Goal: Find specific page/section: Find specific page/section

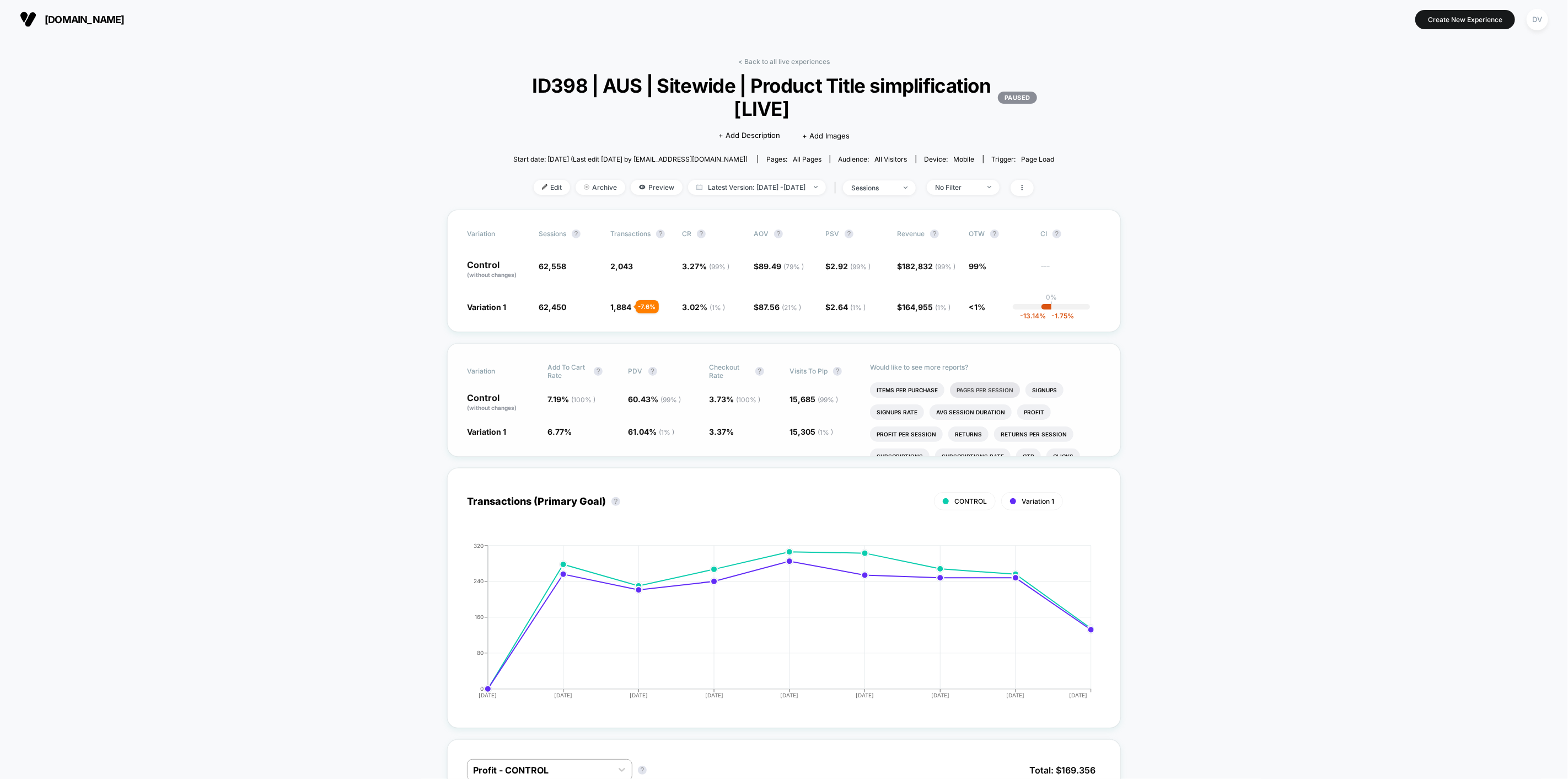
click at [989, 389] on li "Pages Per Session" at bounding box center [985, 390] width 70 height 15
click at [1016, 390] on li "Atc/checkout Click" at bounding box center [989, 393] width 75 height 15
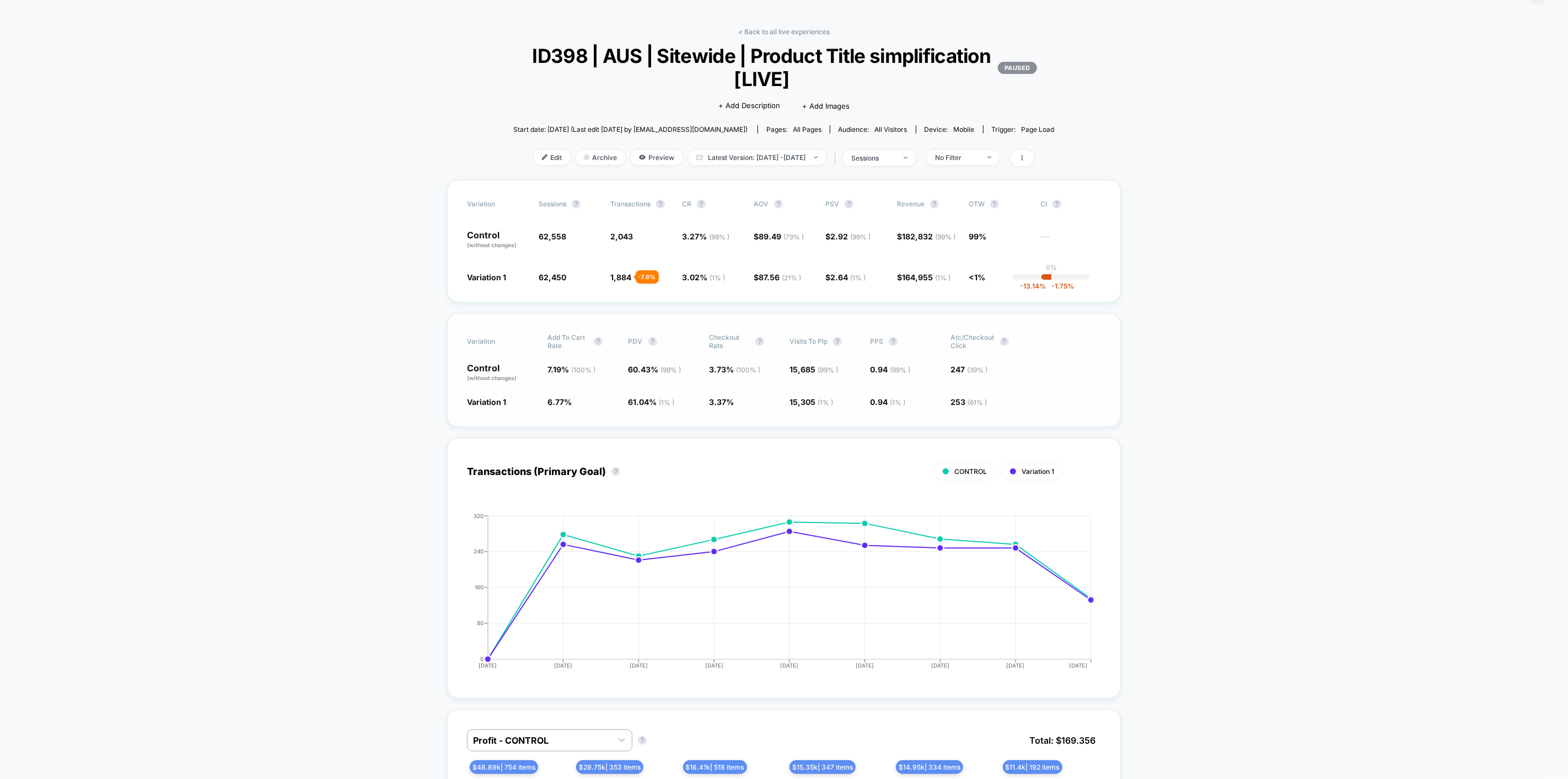
scroll to position [0, 0]
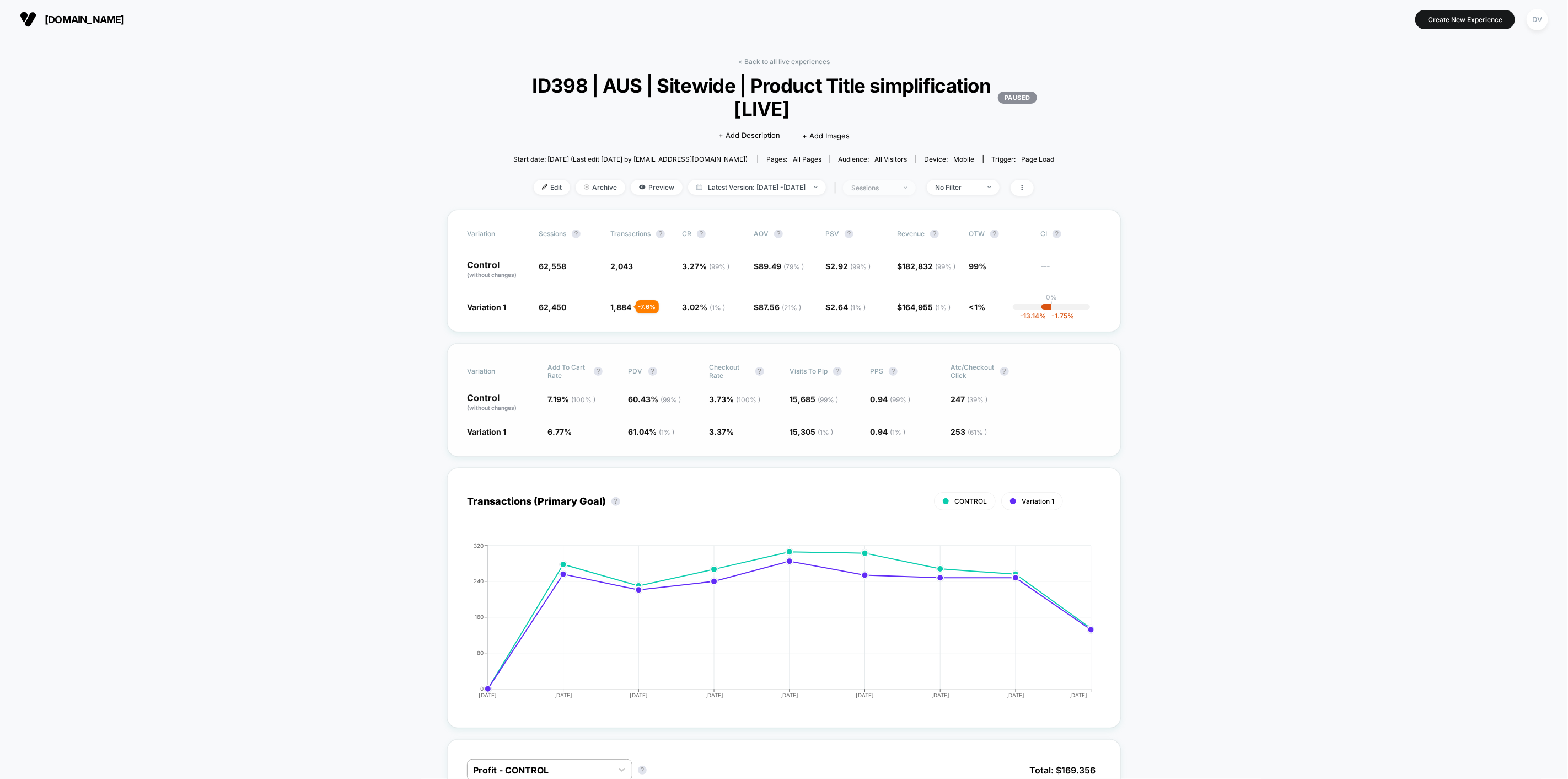
click at [886, 190] on div "sessions" at bounding box center [873, 188] width 44 height 9
click at [853, 272] on span "Users" at bounding box center [855, 274] width 21 height 9
click at [861, 298] on button "Save" at bounding box center [892, 305] width 131 height 18
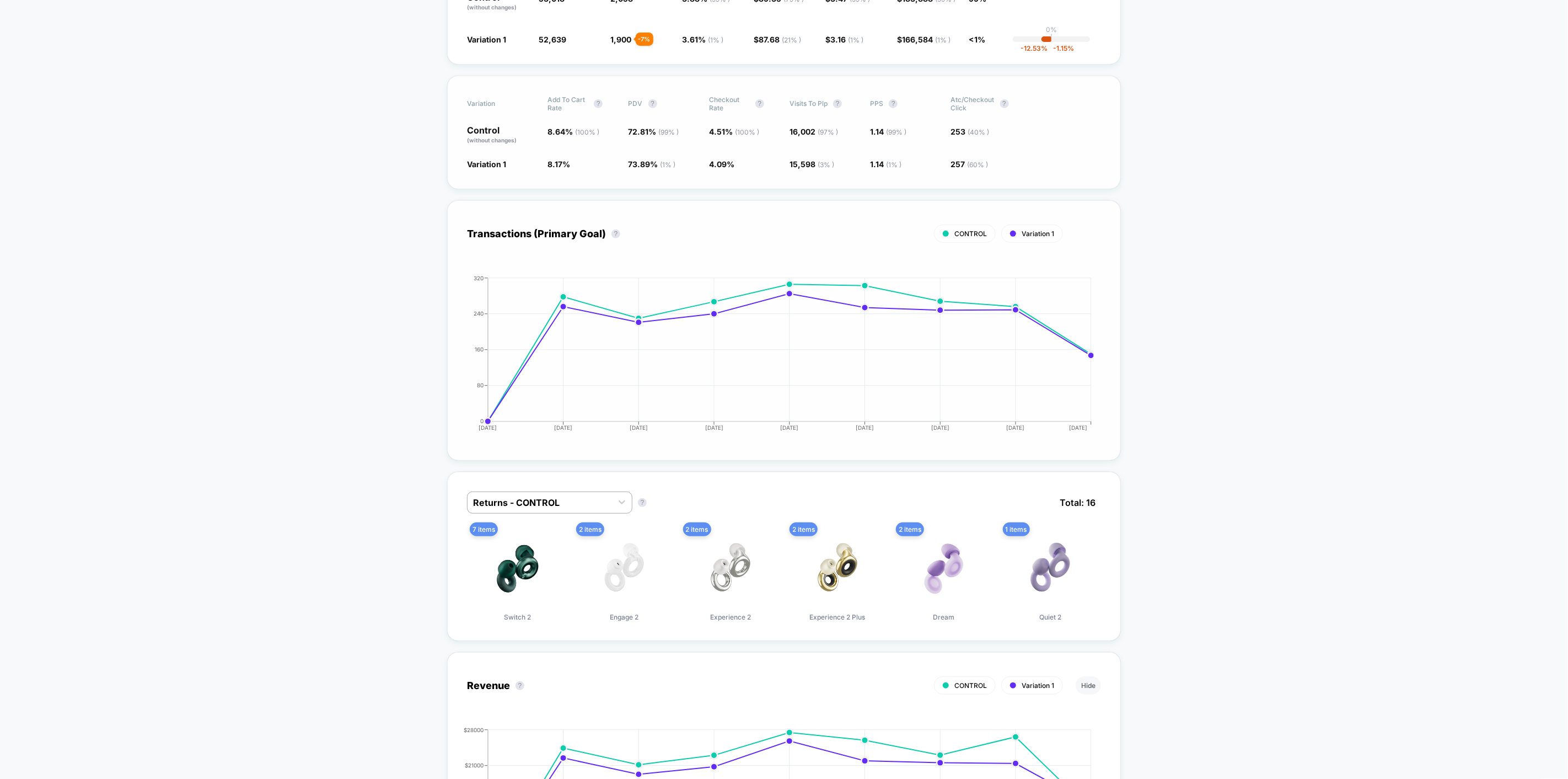
scroll to position [367, 0]
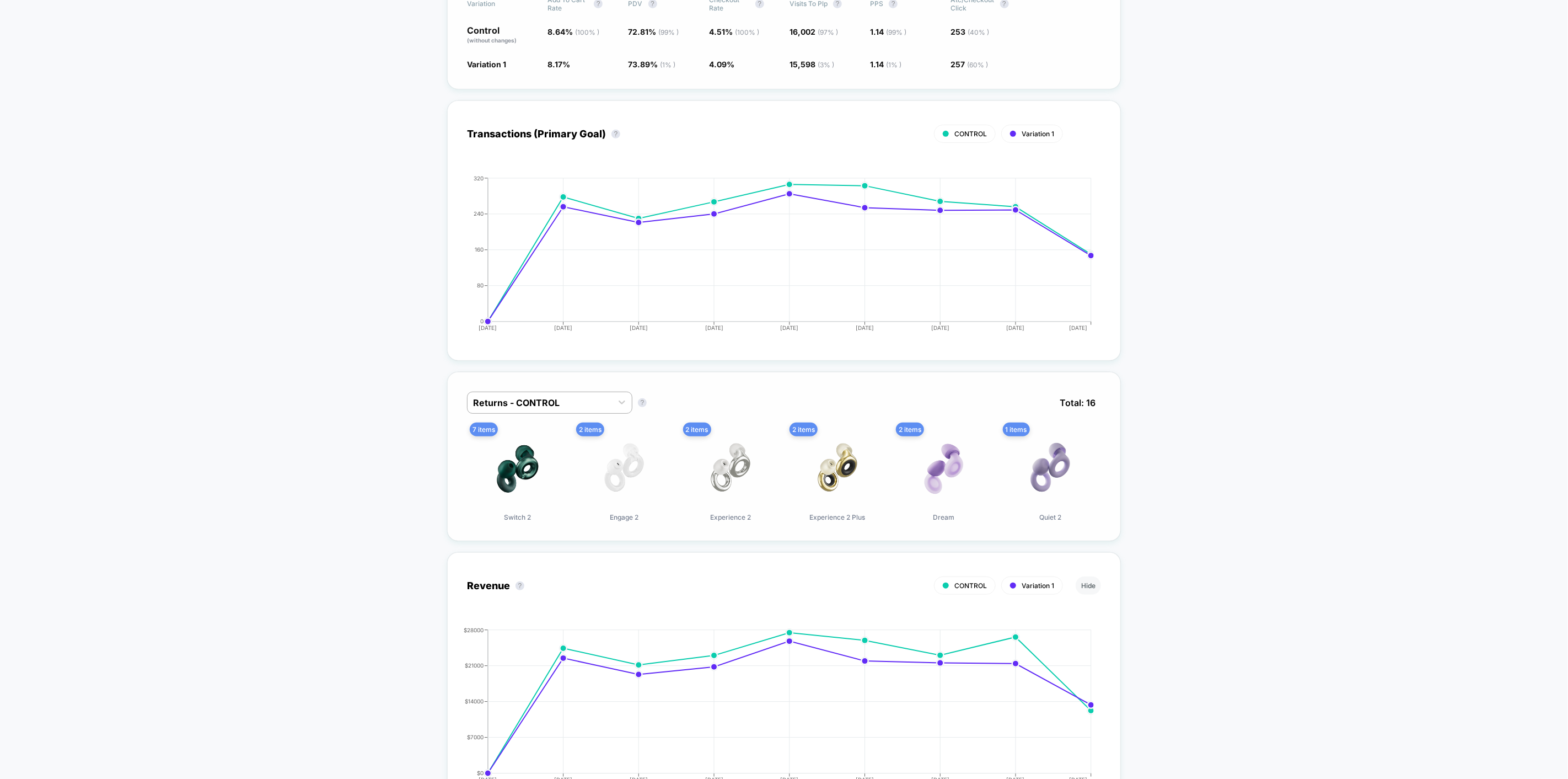
click at [592, 384] on div "Returns - CONTROL Returns - CONTROL ? Total: 16 7 items Switch 2 2 items Engage…" at bounding box center [784, 456] width 674 height 169
click at [590, 394] on div "Returns - CONTROL" at bounding box center [539, 403] width 144 height 18
click at [593, 443] on div "Returns - Variation 1" at bounding box center [550, 450] width 166 height 20
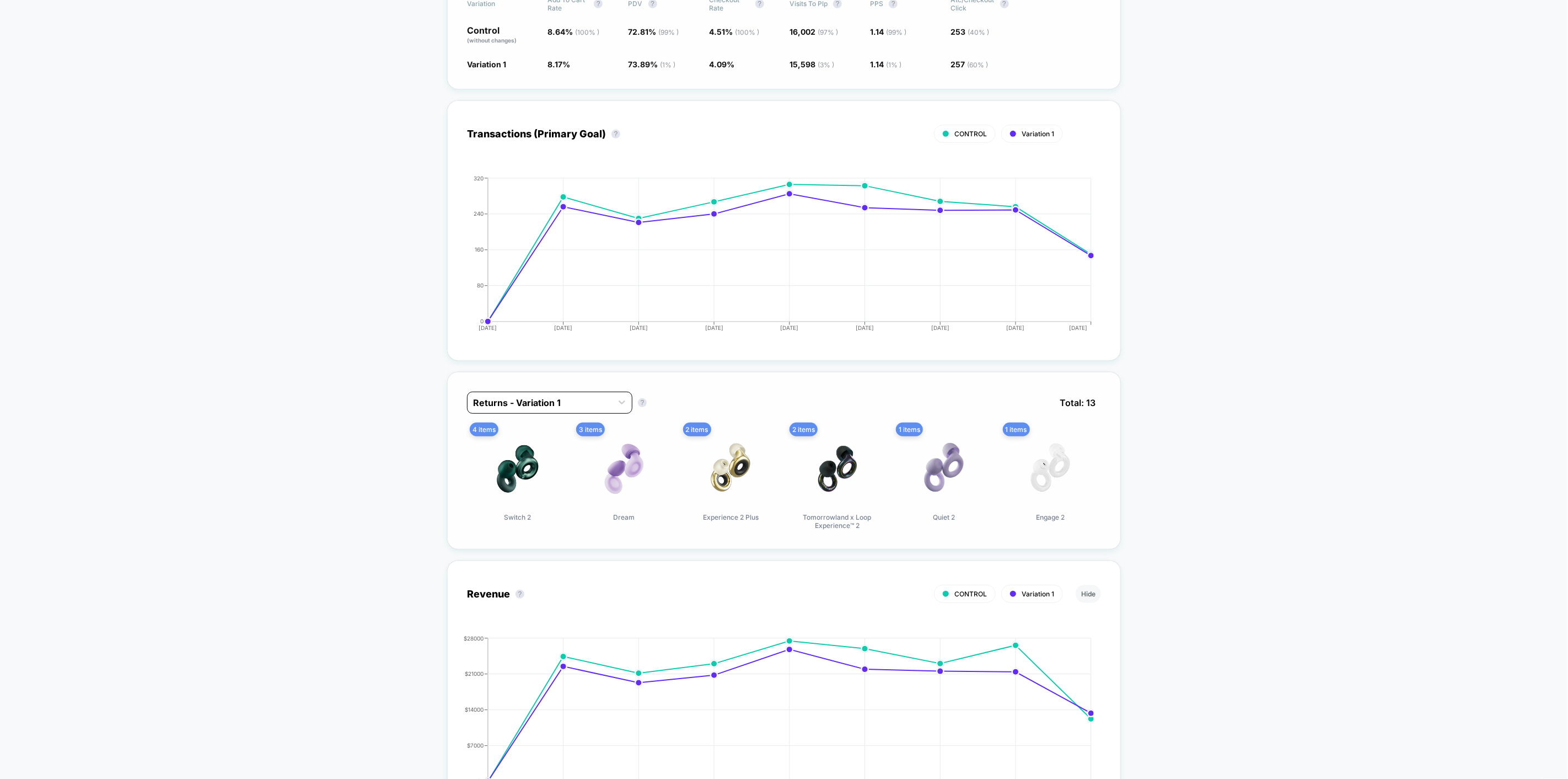
click at [587, 400] on div at bounding box center [539, 403] width 133 height 13
click at [578, 418] on div "Returns - CONTROL Returns - Variation 1" at bounding box center [550, 440] width 166 height 44
click at [570, 431] on div "Returns - CONTROL" at bounding box center [550, 430] width 166 height 20
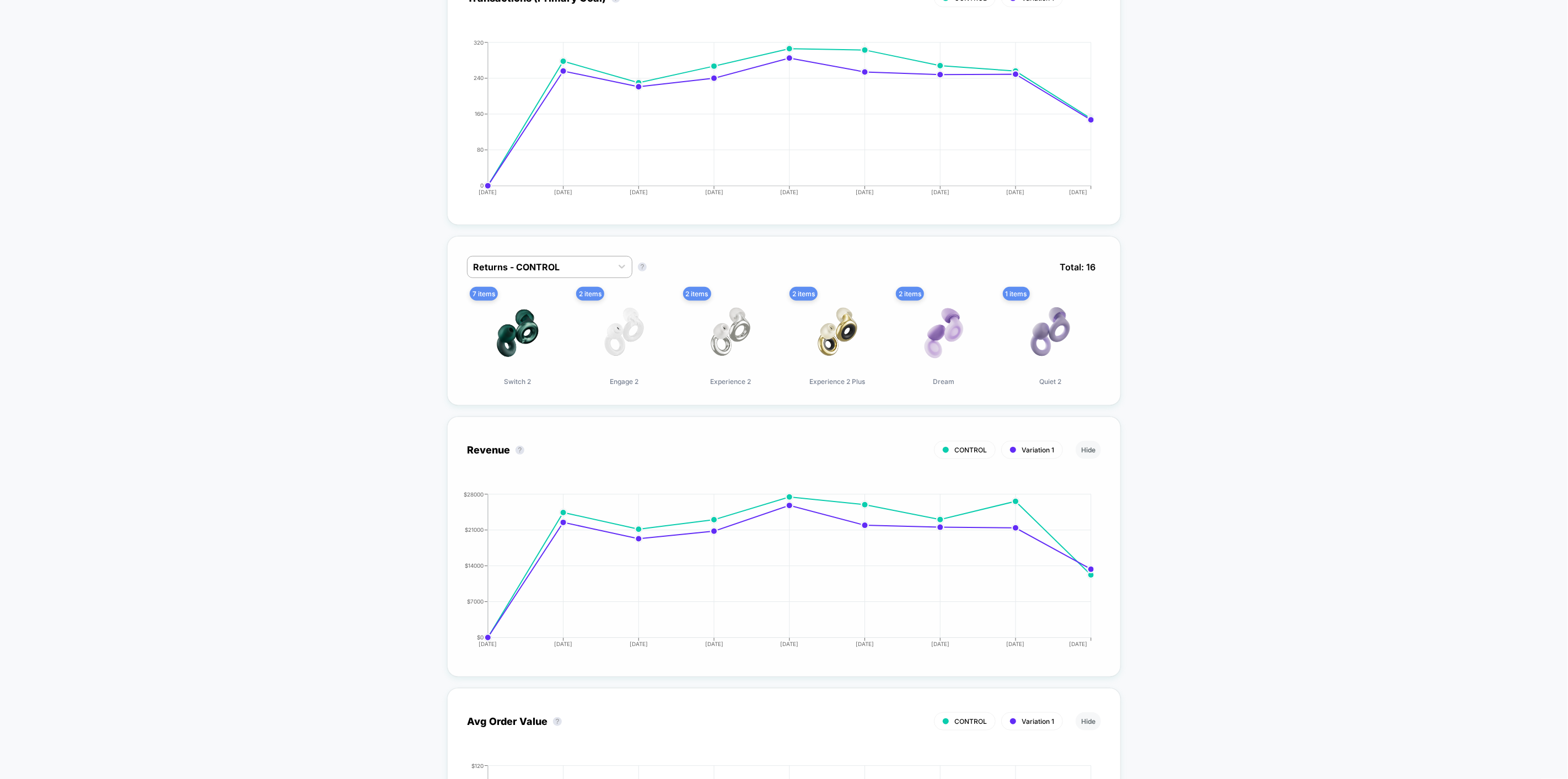
scroll to position [674, 0]
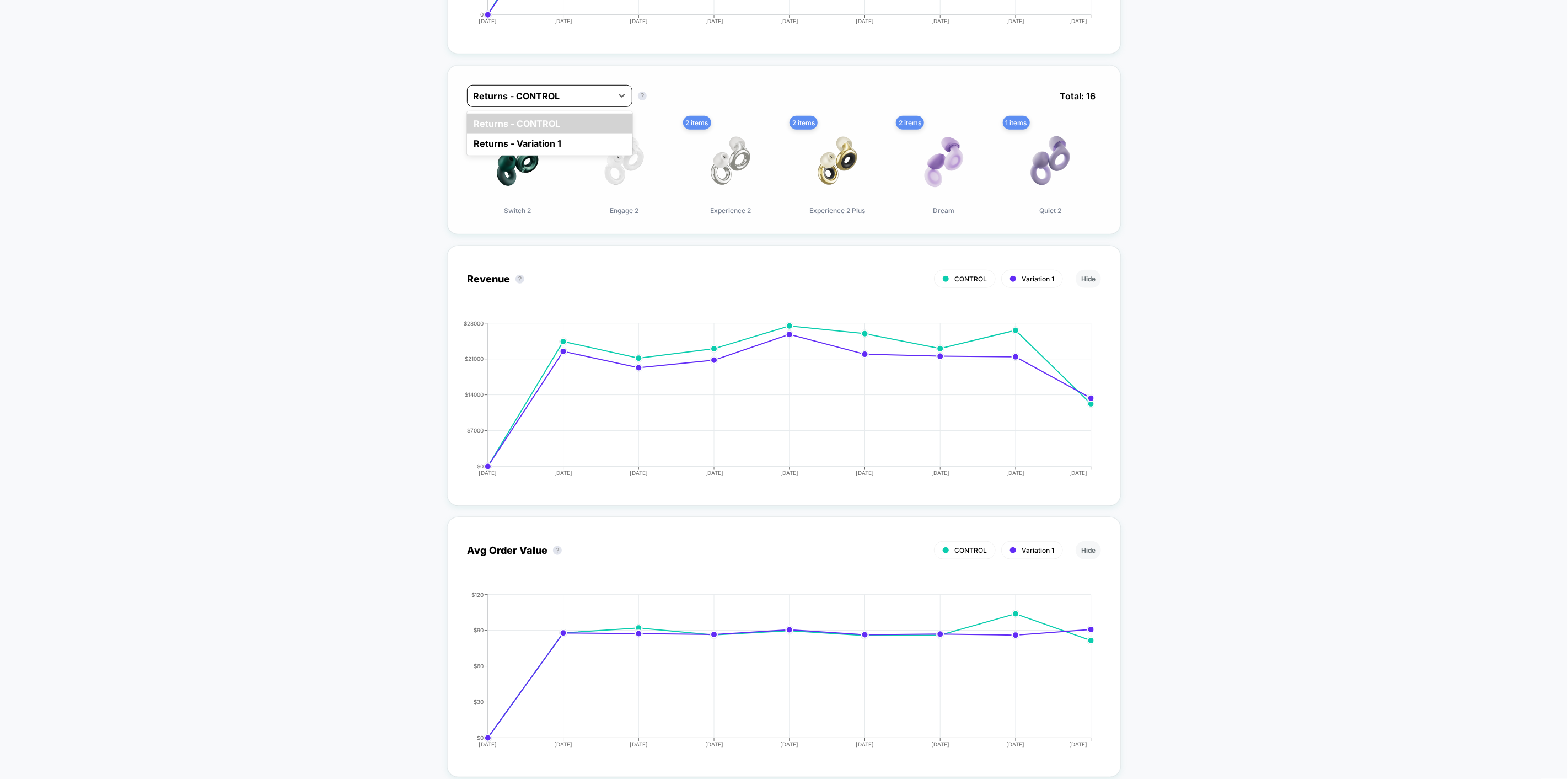
click at [533, 91] on div at bounding box center [539, 96] width 133 height 13
click at [530, 140] on div "Returns - Variation 1" at bounding box center [550, 143] width 166 height 20
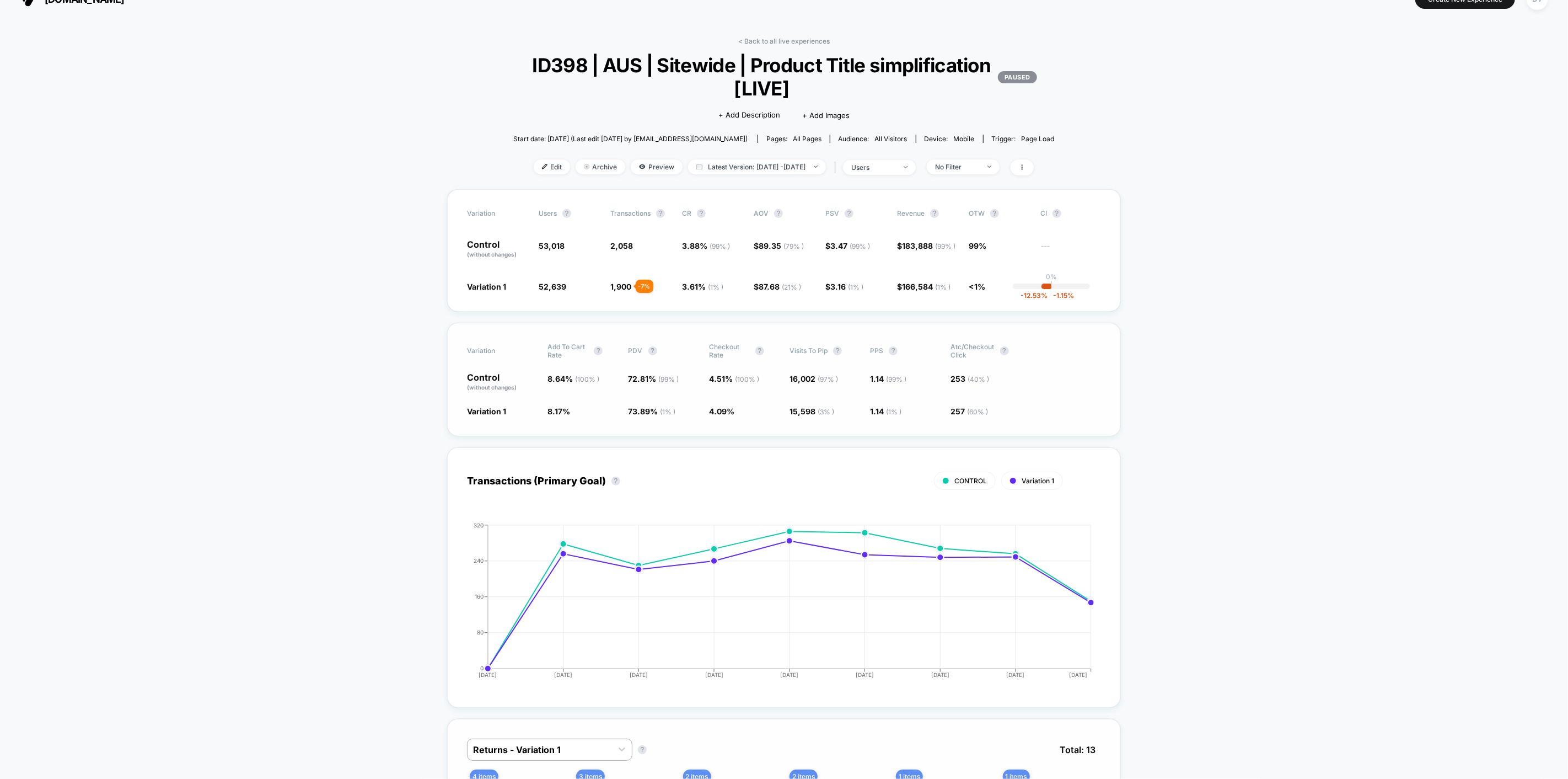
scroll to position [0, 0]
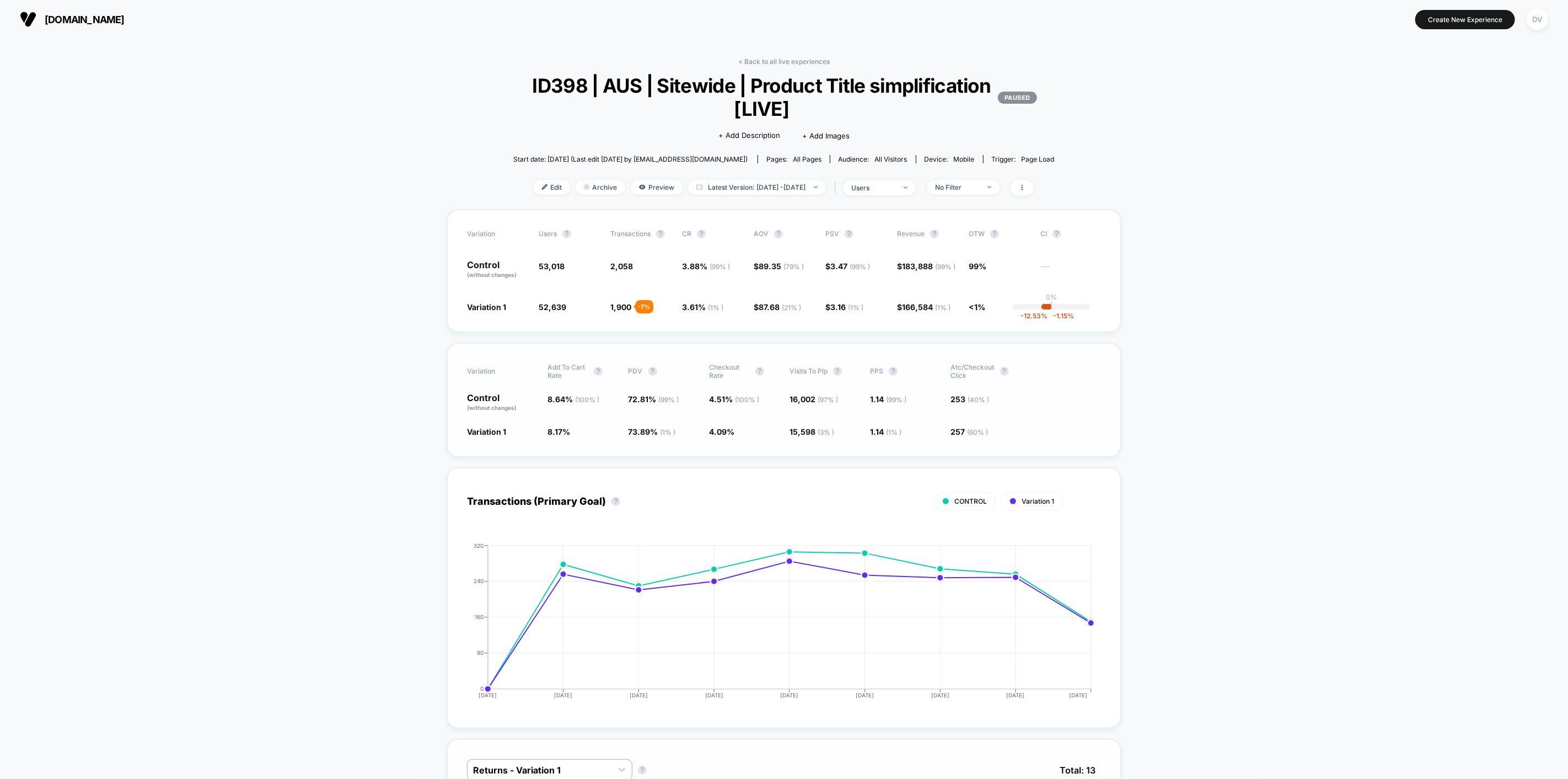
click at [61, 17] on span "[DOMAIN_NAME]" at bounding box center [84, 19] width 80 height 12
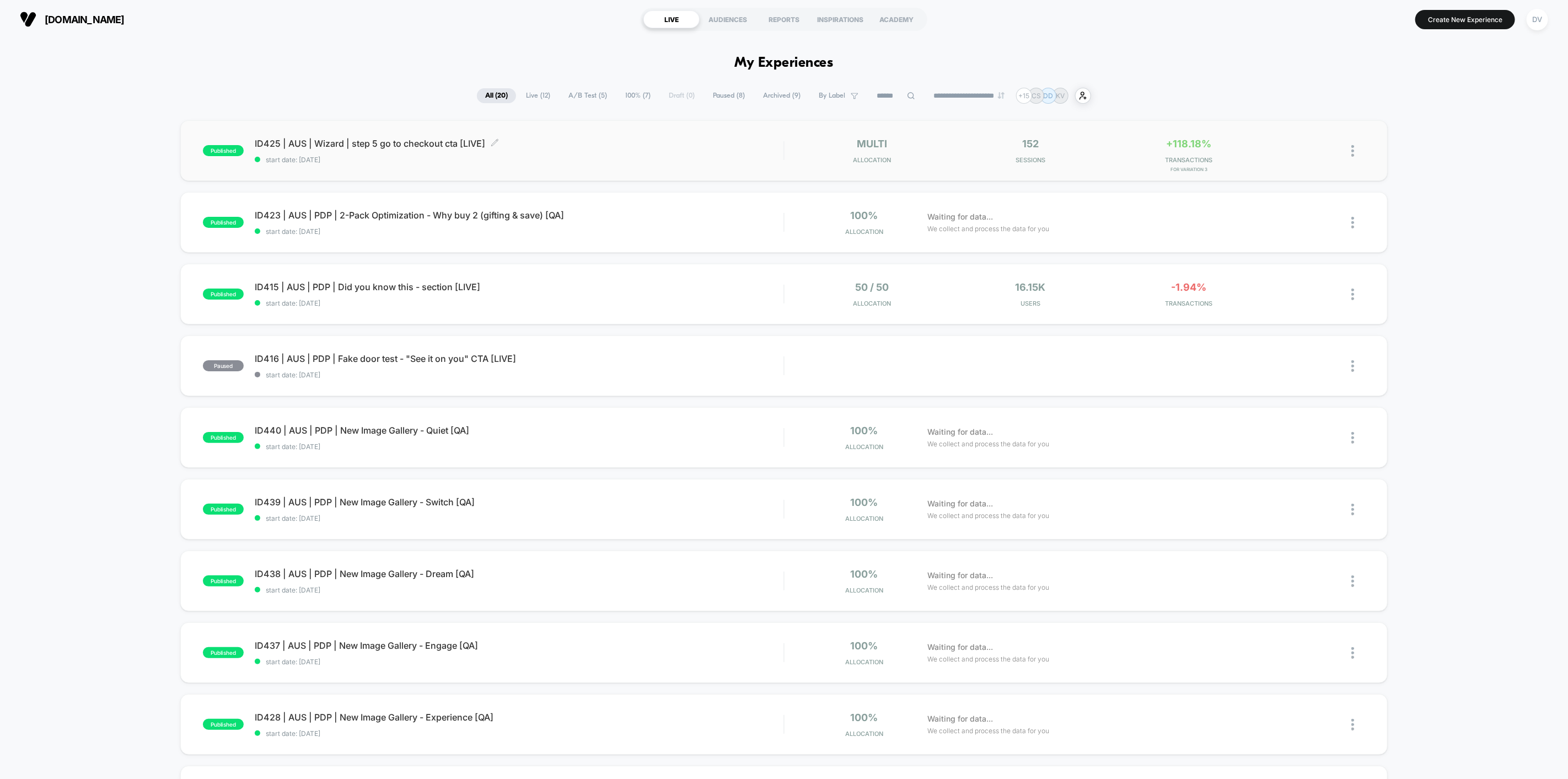
click at [376, 146] on span "ID425 | AUS | Wizard | step 5 go to checkout cta [LIVE] Click to edit experienc…" at bounding box center [519, 143] width 529 height 11
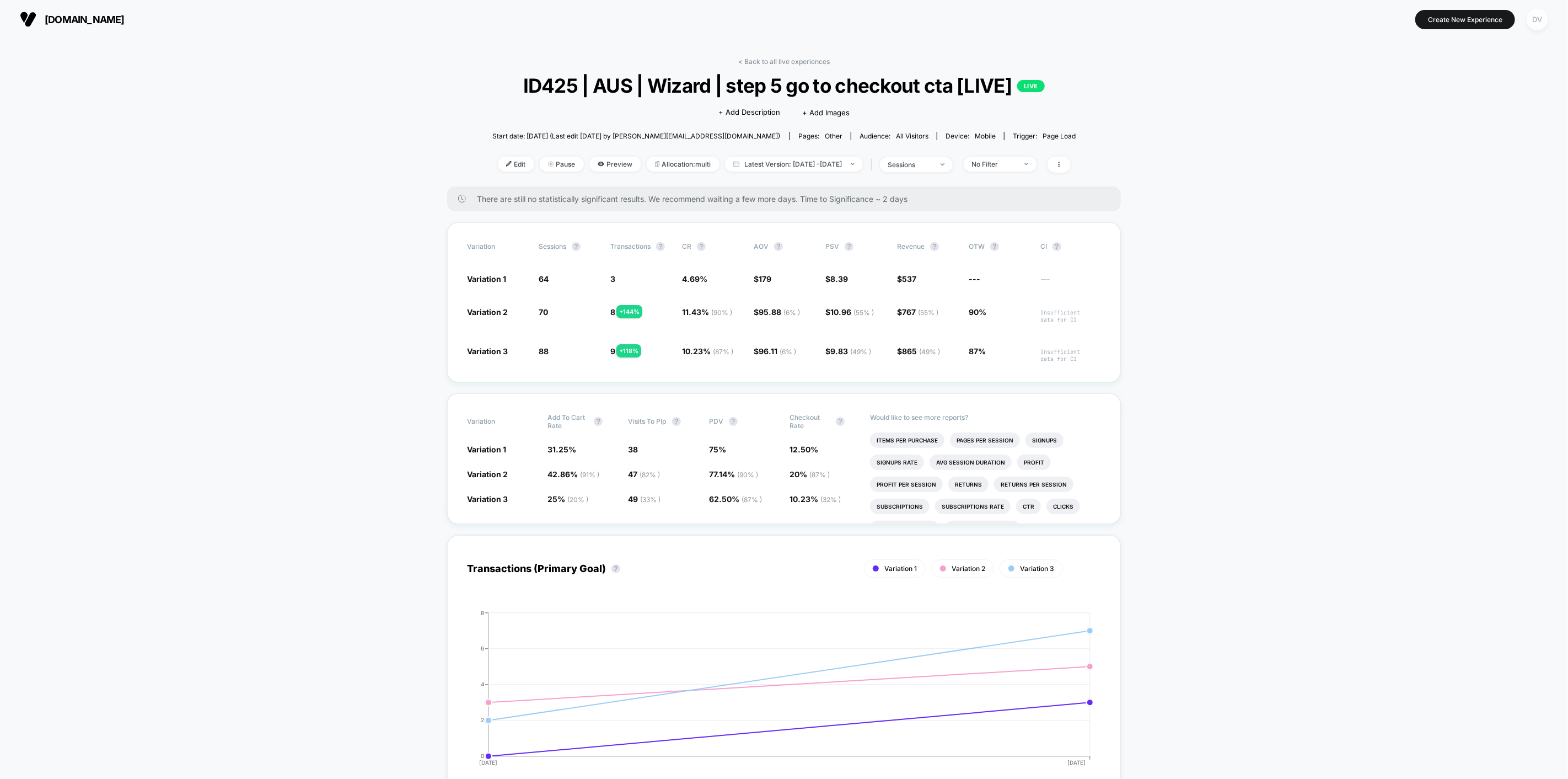
click at [1530, 18] on div "DV" at bounding box center [1537, 19] width 21 height 21
click at [1441, 85] on div "[PERSON_NAME] [PERSON_NAME][EMAIL_ADDRESS][PERSON_NAME][DOMAIN_NAME] Connected …" at bounding box center [1516, 76] width 252 height 68
click at [1419, 96] on span "Connected Stores" at bounding box center [1516, 95] width 219 height 9
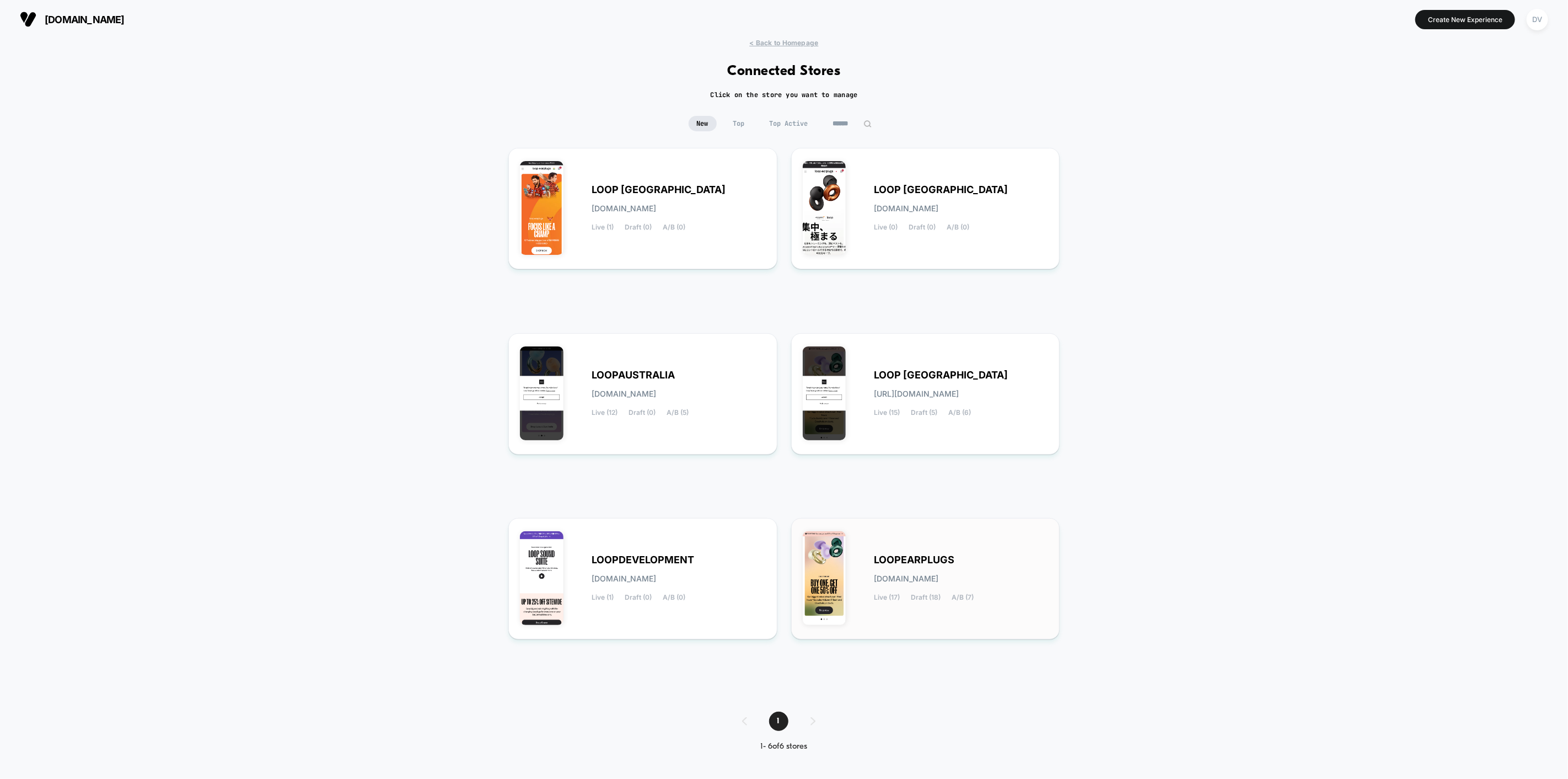
click at [914, 563] on span "LOOPEARPLUGS" at bounding box center [915, 560] width 80 height 8
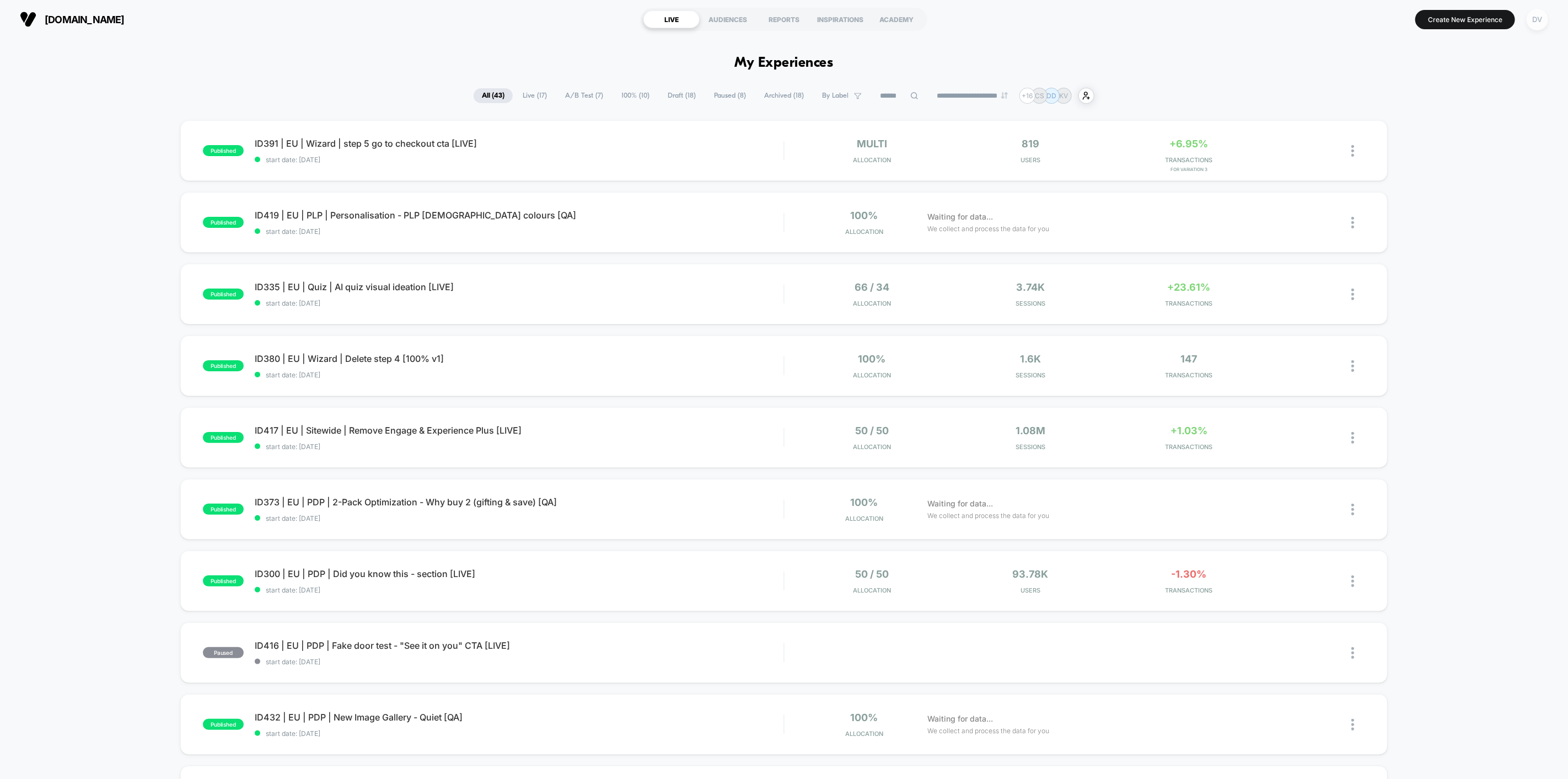
click at [1545, 23] on div "DV" at bounding box center [1537, 19] width 21 height 21
click at [1443, 97] on span "Connected Stores" at bounding box center [1516, 95] width 219 height 9
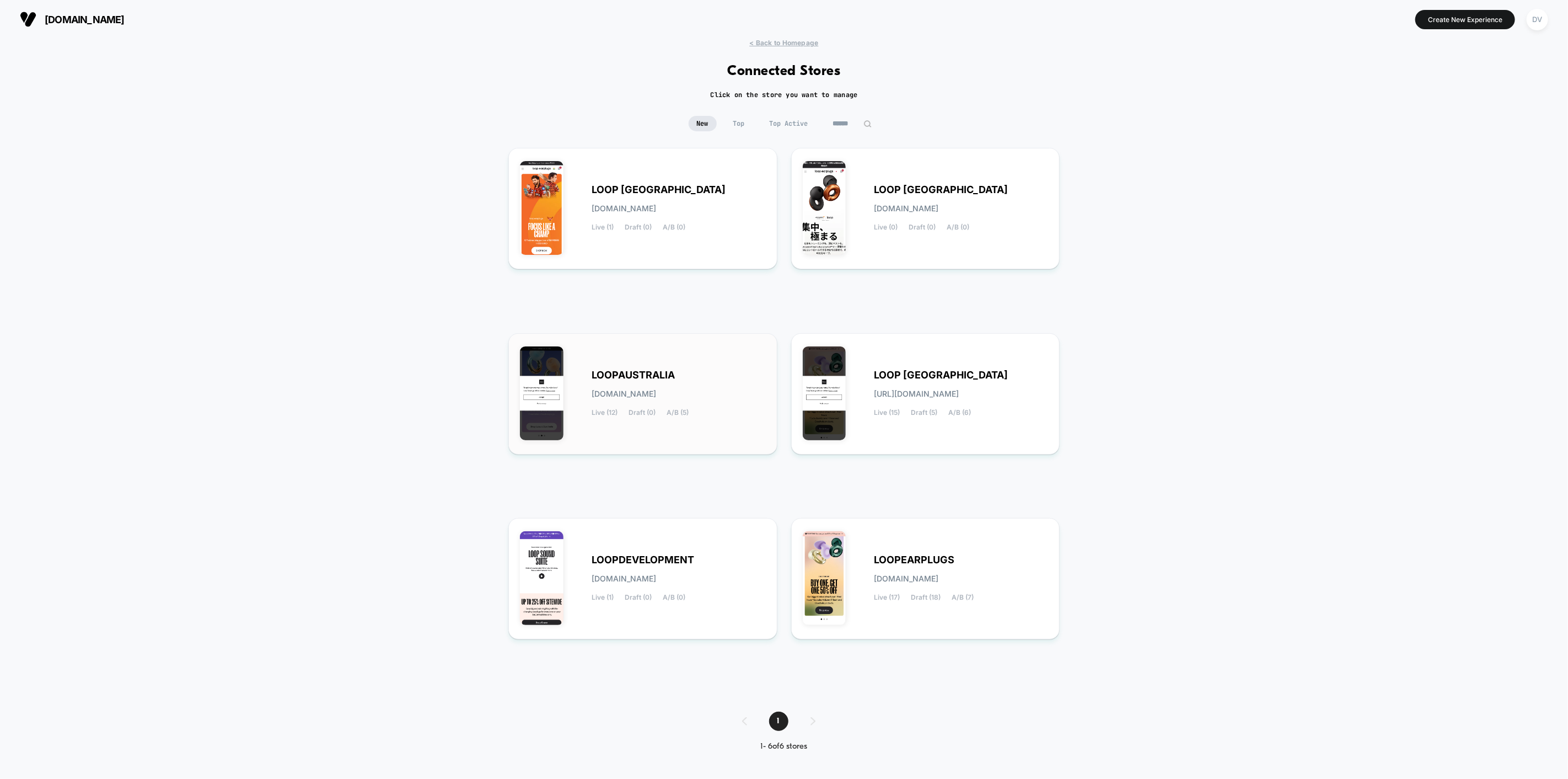
click at [648, 354] on div "LOOPAUSTRALIA [DOMAIN_NAME] Live (12) Draft (0) A/B (5)" at bounding box center [643, 393] width 246 height 98
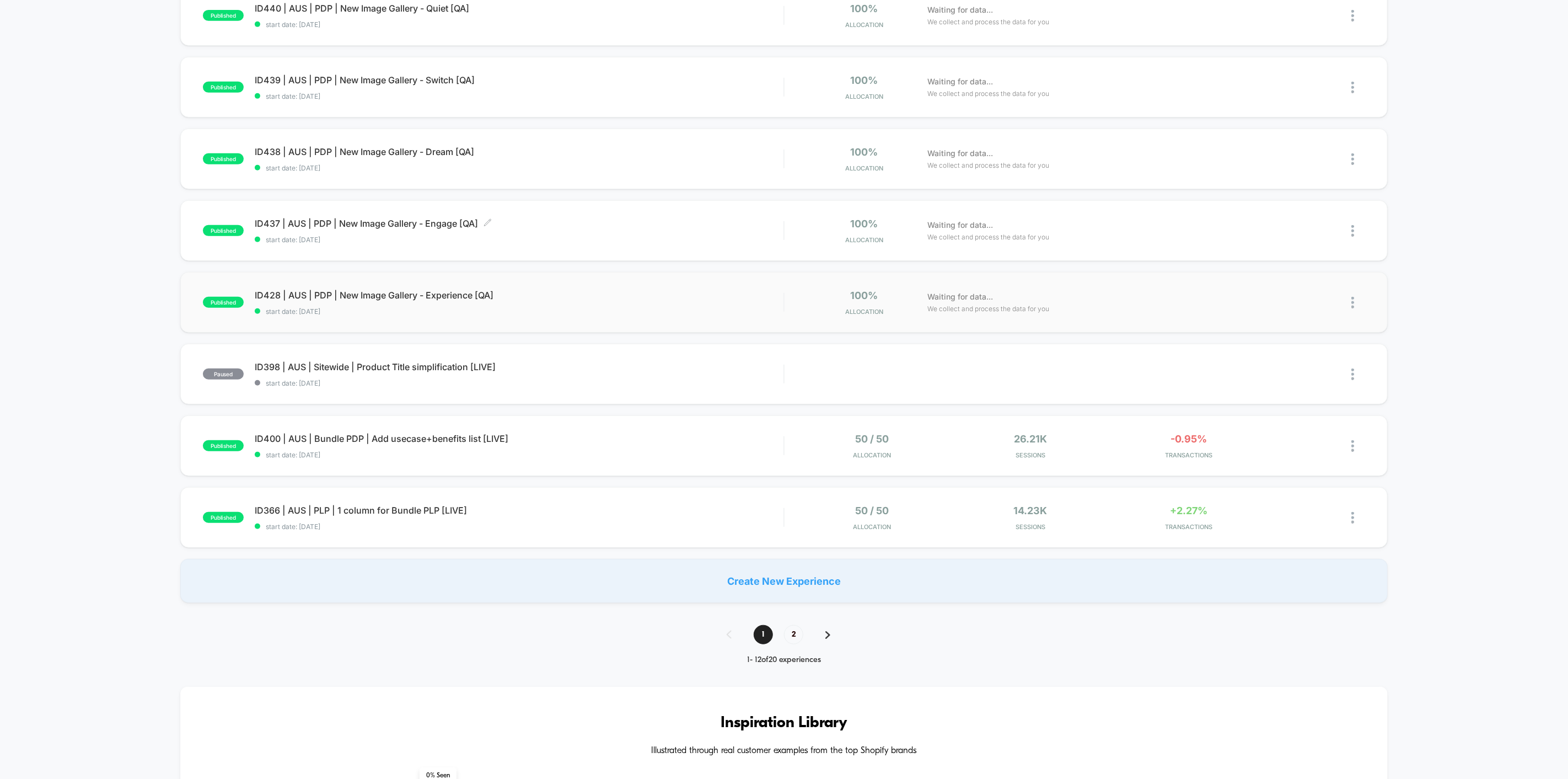
scroll to position [429, 0]
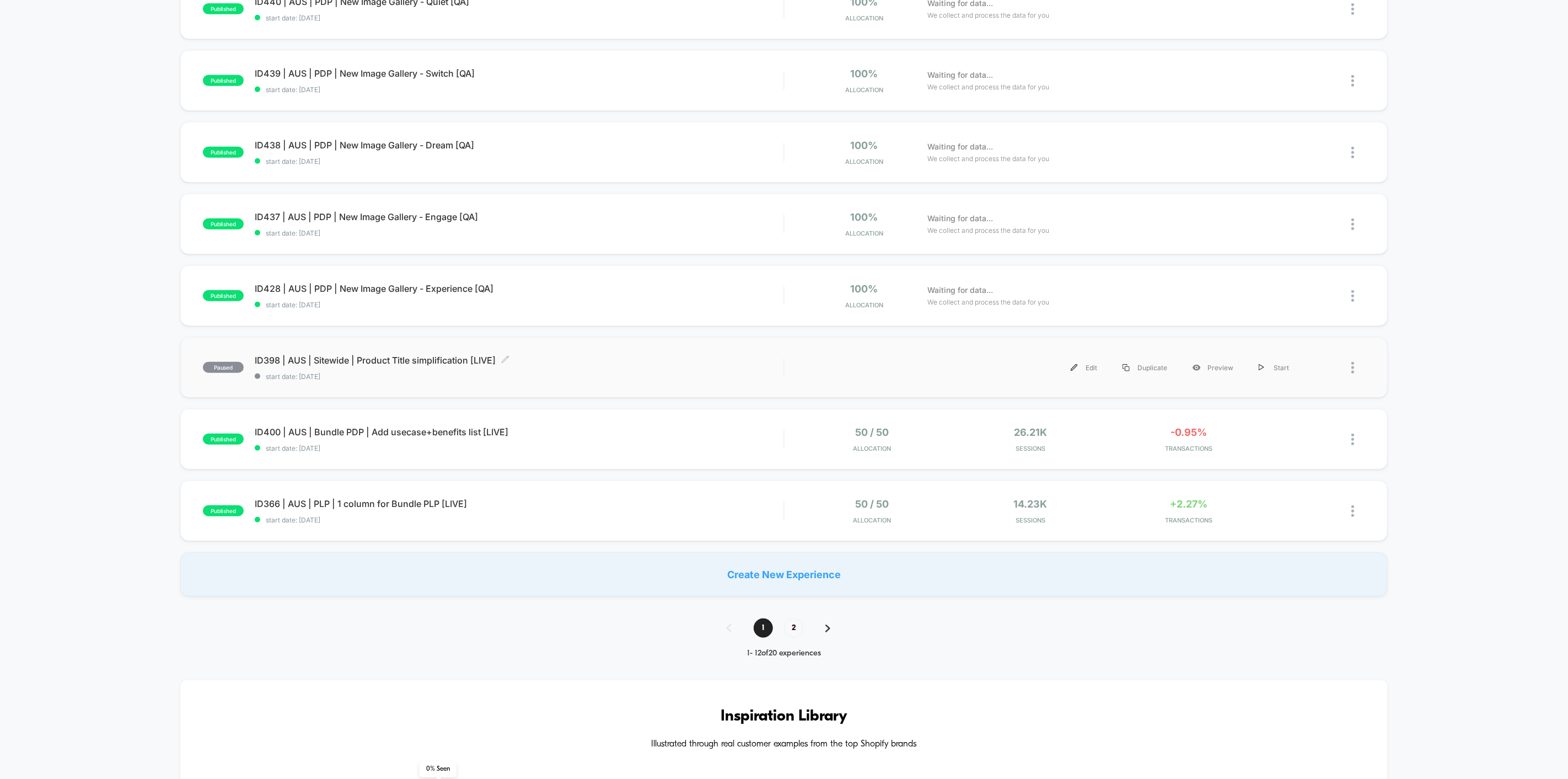
click at [450, 366] on div "ID398 | AUS | Sitewide | Product Title simplification [LIVE] Click to edit expe…" at bounding box center [519, 367] width 529 height 26
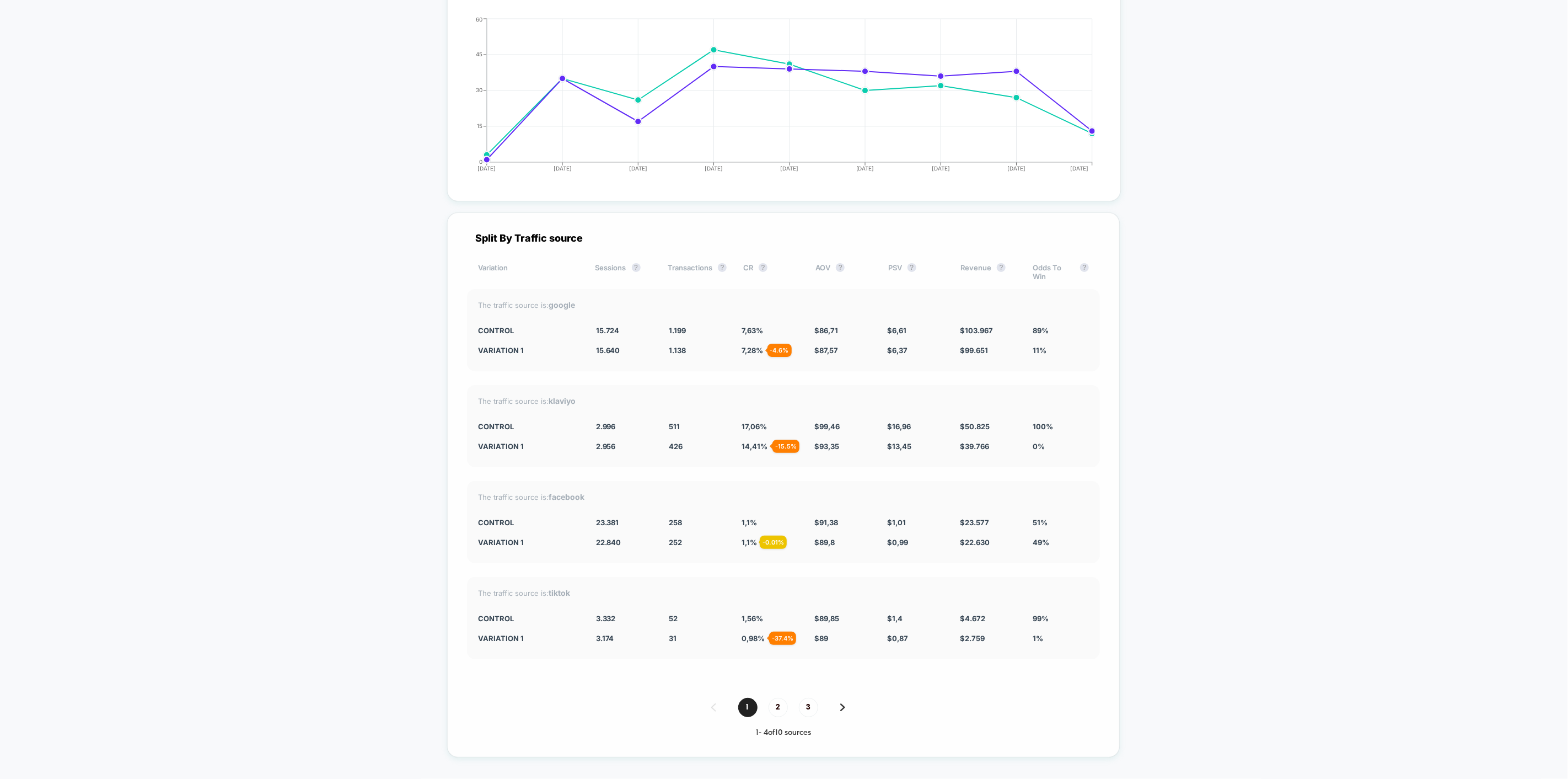
scroll to position [3126, 0]
drag, startPoint x: 575, startPoint y: 327, endPoint x: 541, endPoint y: 331, distance: 34.2
click at [541, 311] on div "The traffic source is: google" at bounding box center [783, 306] width 611 height 9
click at [778, 718] on span "2" at bounding box center [779, 709] width 19 height 19
click at [799, 718] on span "3" at bounding box center [808, 709] width 19 height 19
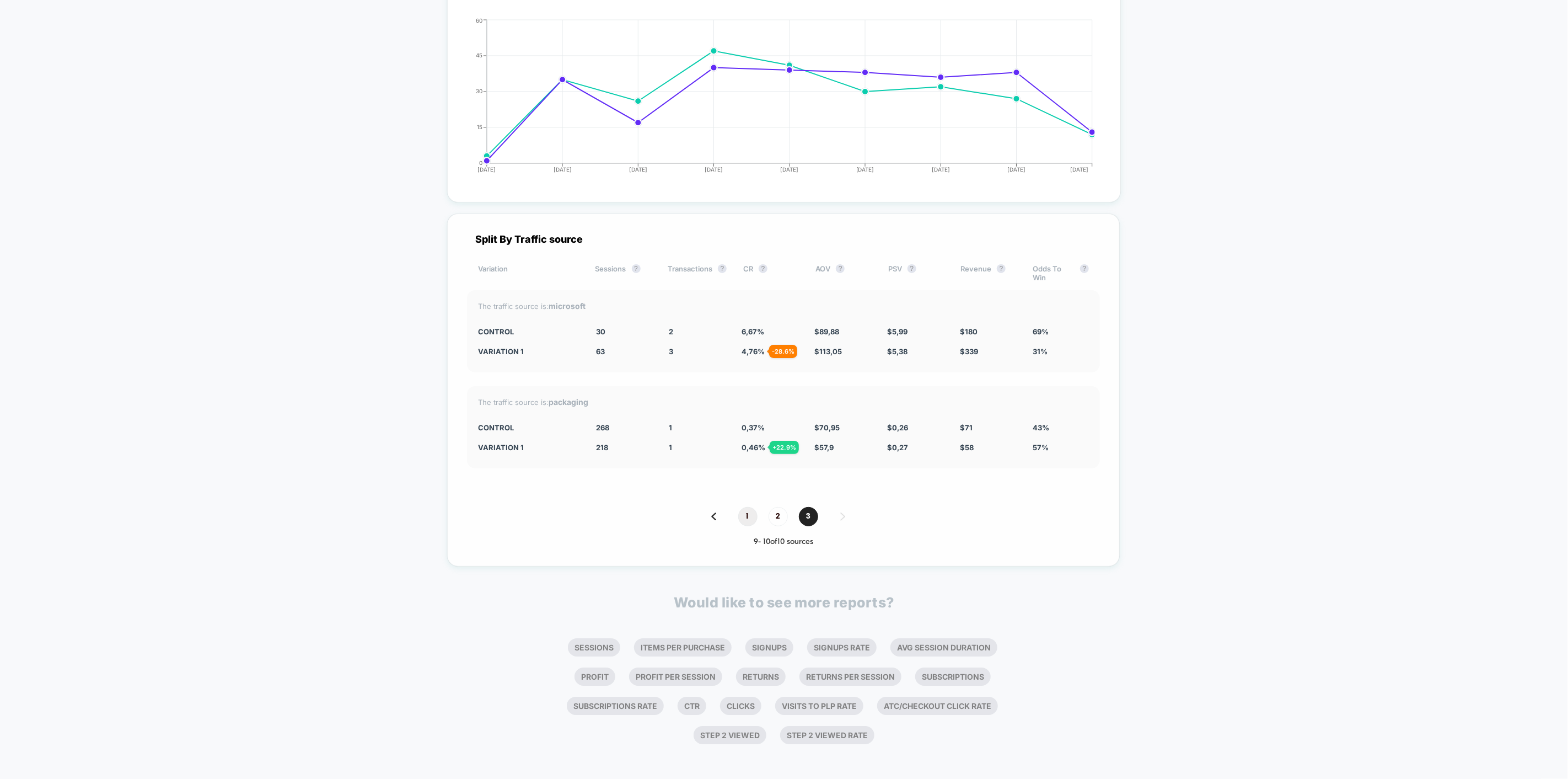
click at [745, 526] on span "1" at bounding box center [748, 516] width 19 height 19
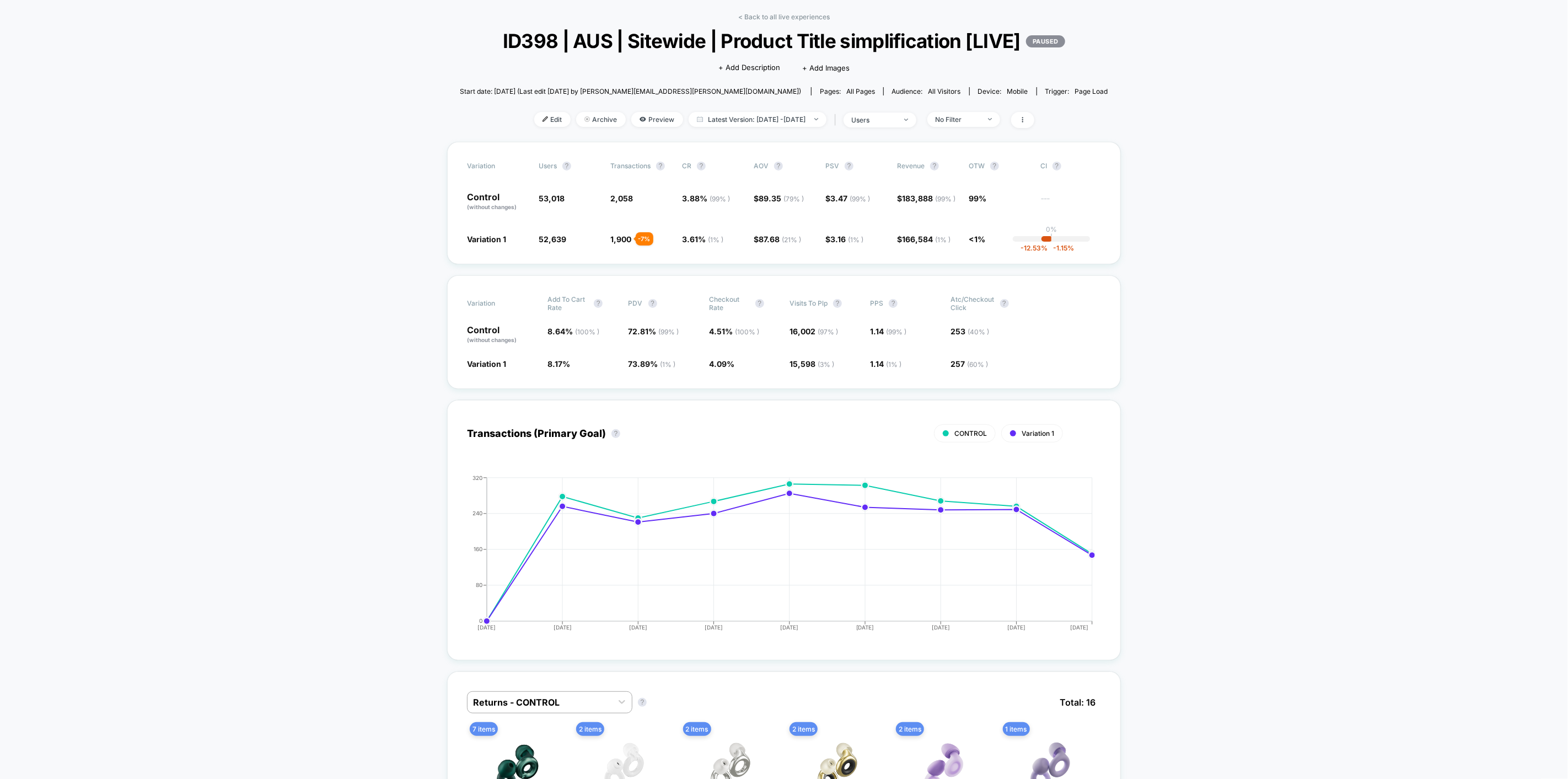
scroll to position [0, 0]
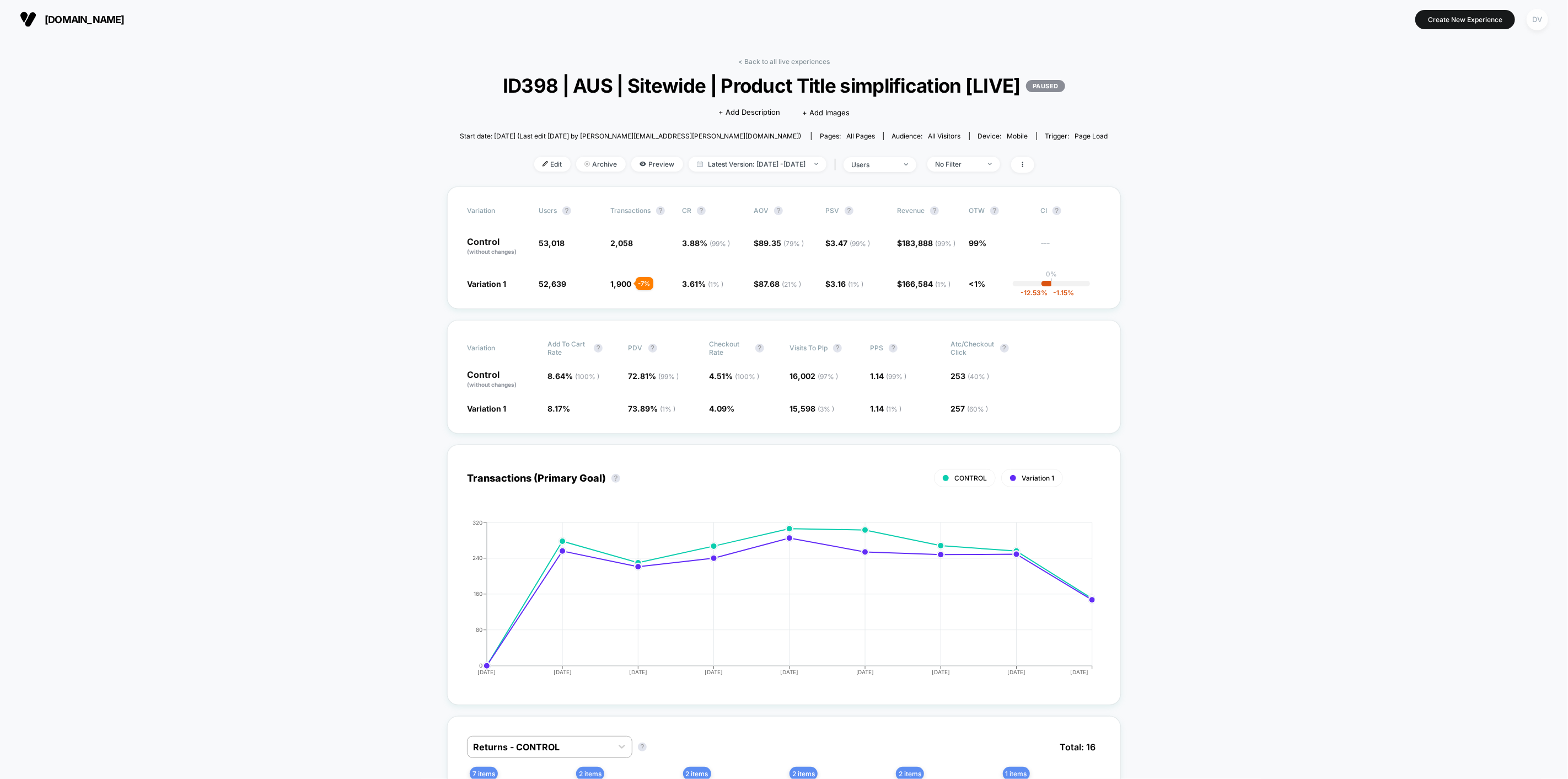
click at [1539, 26] on div "DV" at bounding box center [1537, 19] width 21 height 21
click at [1432, 91] on span "Connected Stores" at bounding box center [1516, 95] width 219 height 9
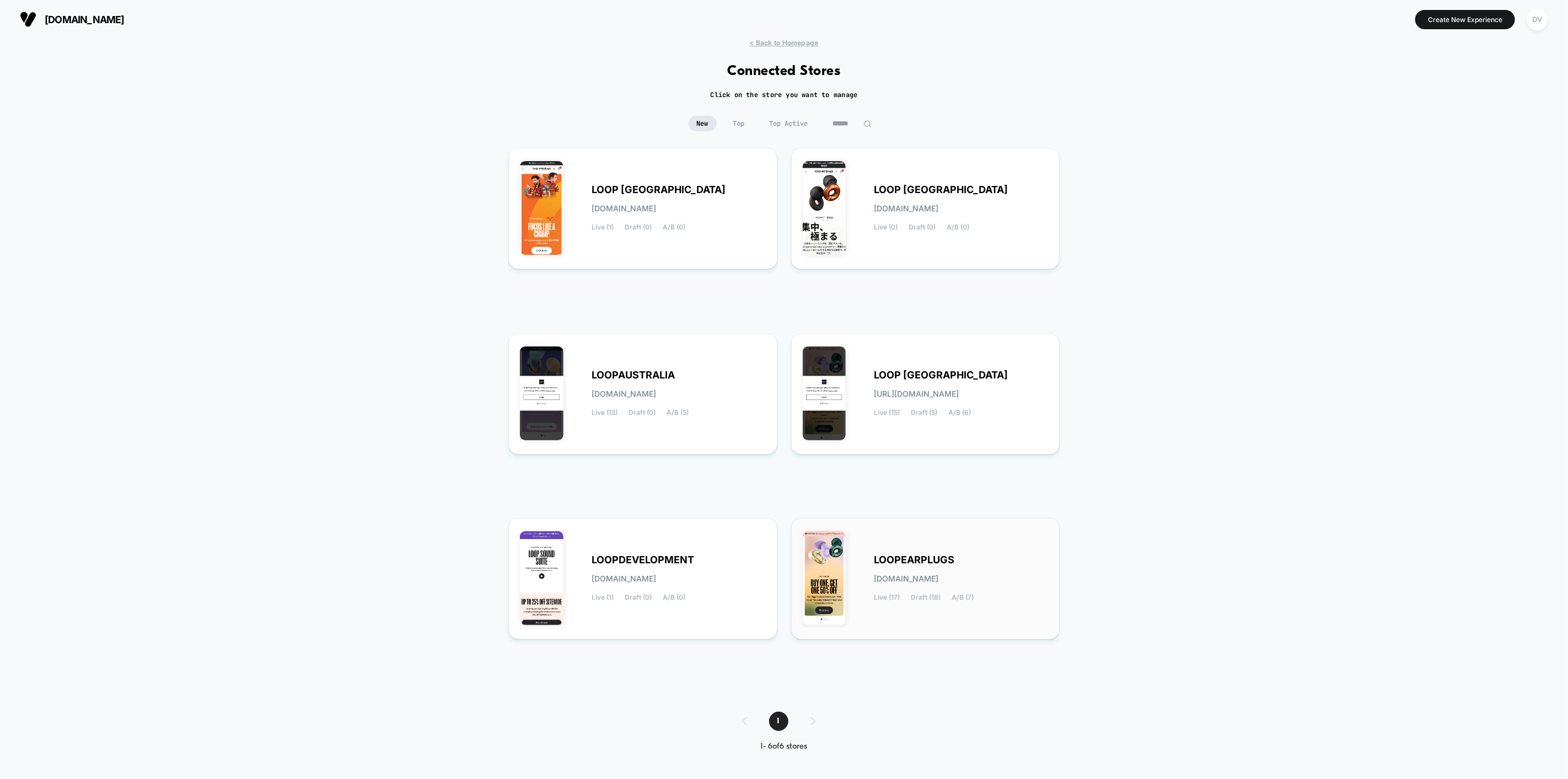
click at [943, 612] on div "LOOPEARPLUGS [DOMAIN_NAME] Live (17) Draft (18) A/B (7)" at bounding box center [926, 579] width 246 height 98
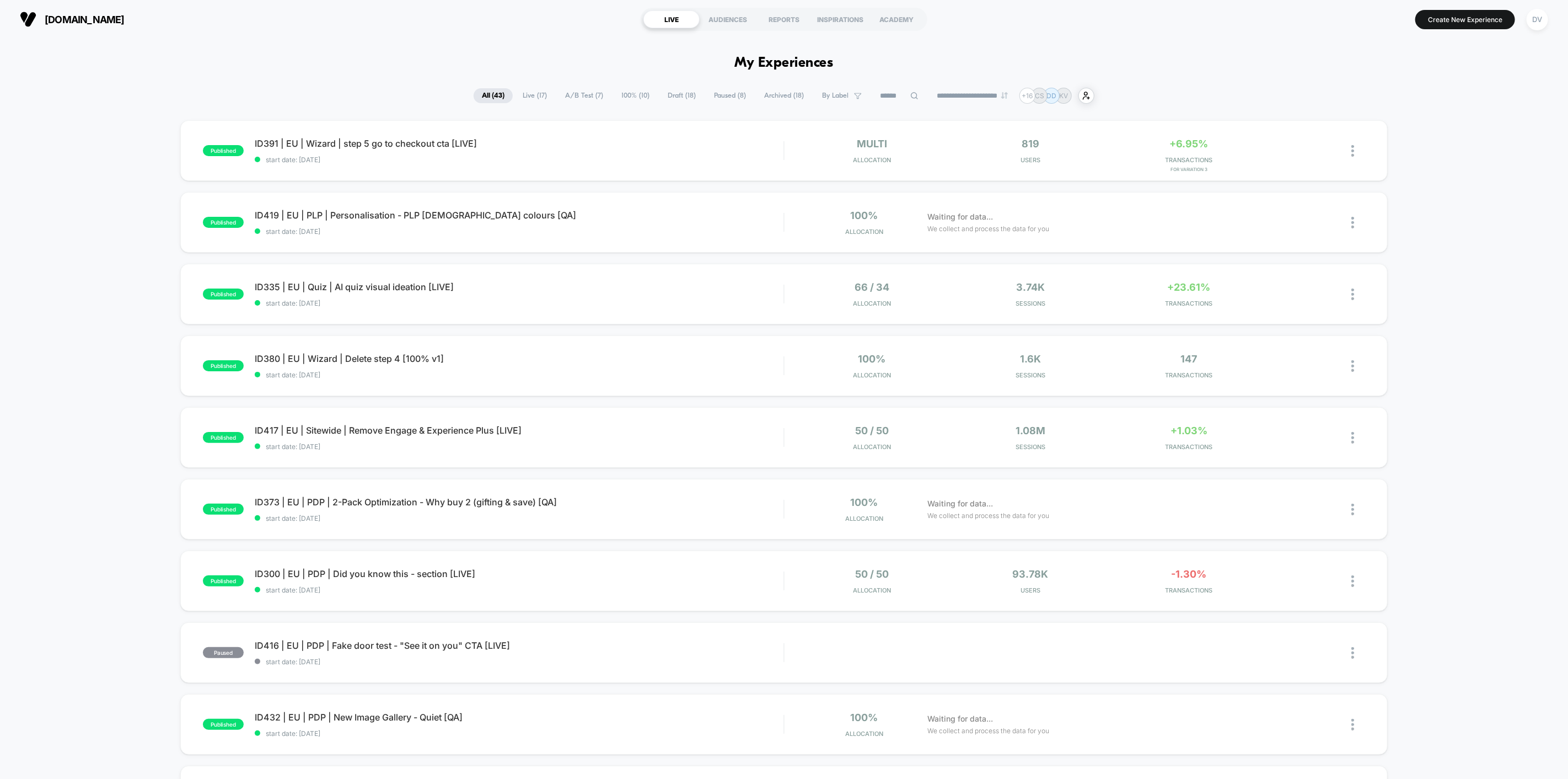
click at [910, 96] on icon at bounding box center [914, 96] width 9 height 9
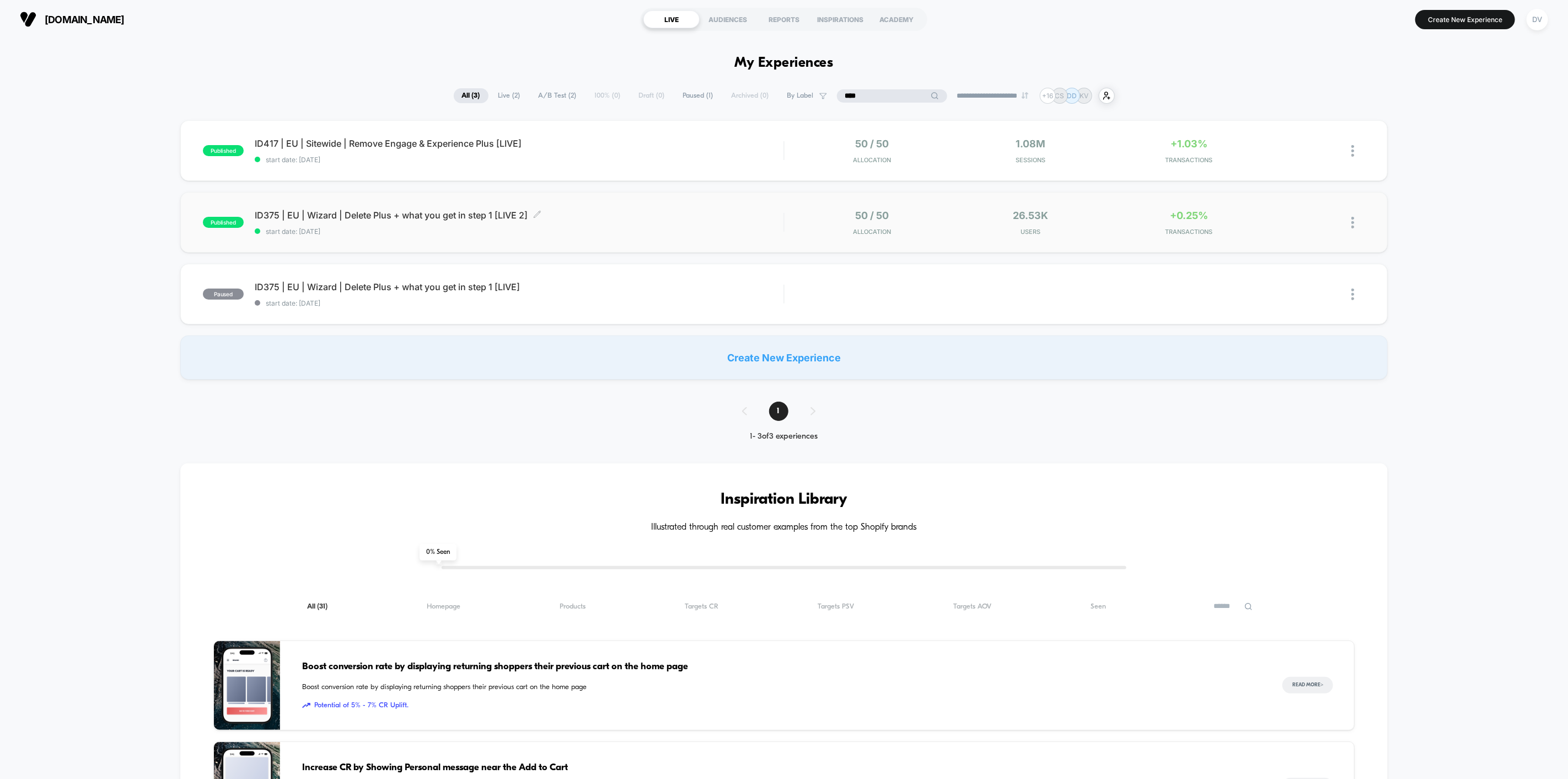
type input "****"
click at [453, 215] on span "ID375 | EU | Wizard | Delete Plus + what you get in step 1 [LIVE 2] Click to ed…" at bounding box center [519, 215] width 529 height 11
